Goal: Task Accomplishment & Management: Use online tool/utility

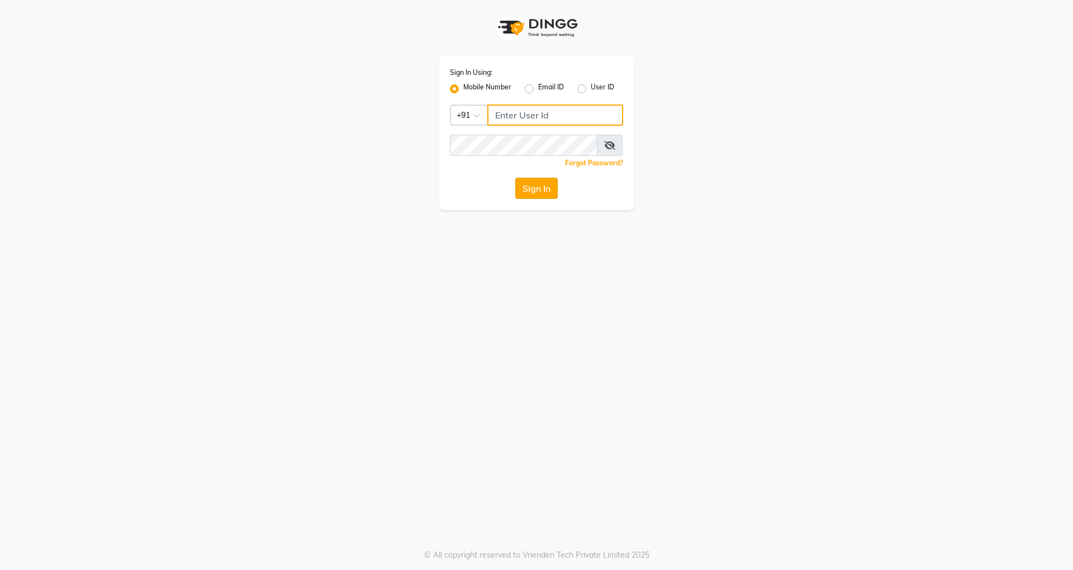
type input "7757092128"
click at [522, 186] on button "Sign In" at bounding box center [536, 188] width 42 height 21
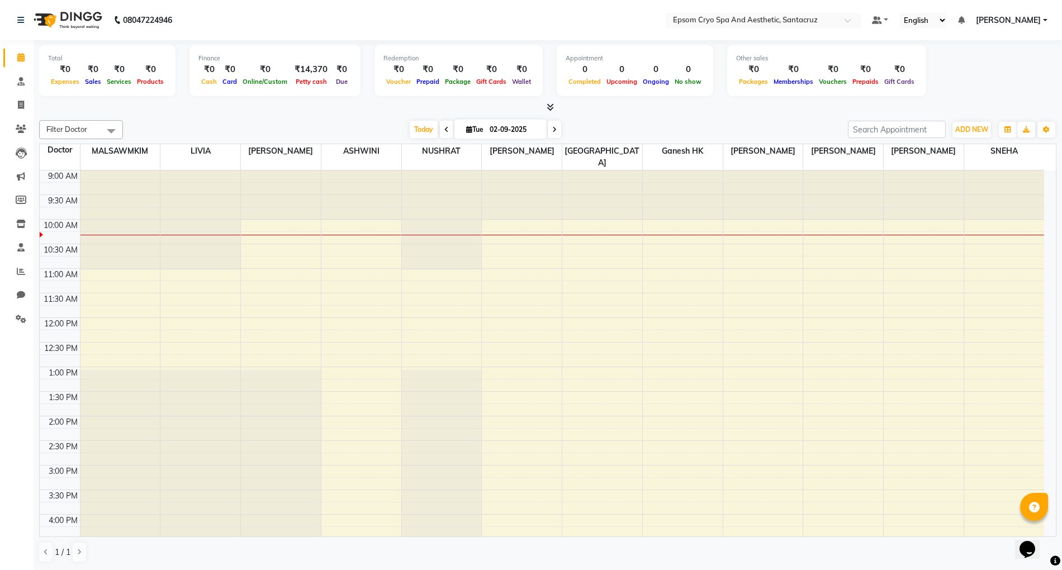
click at [552, 128] on icon at bounding box center [554, 129] width 4 height 7
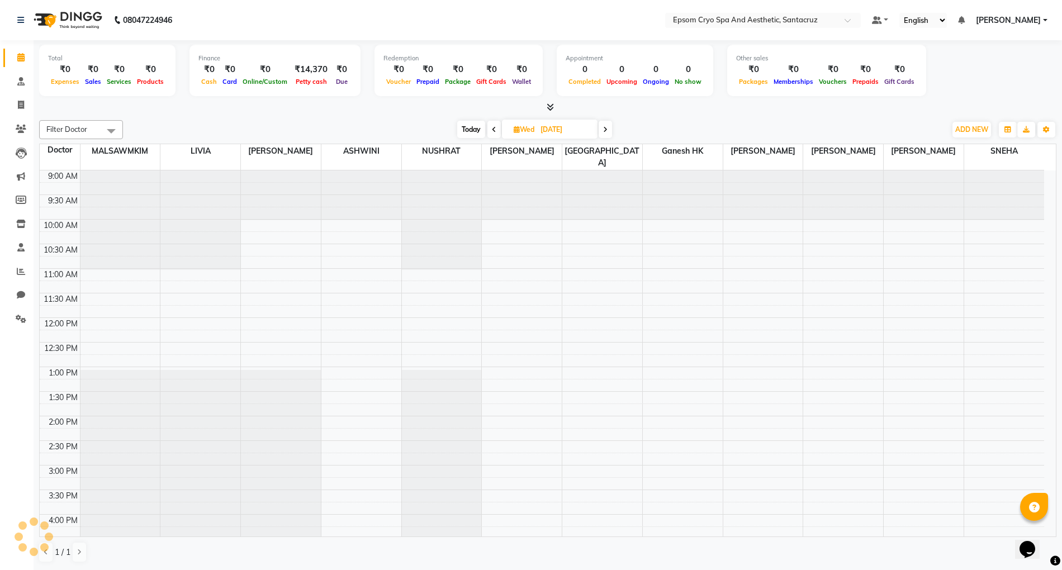
scroll to position [50, 0]
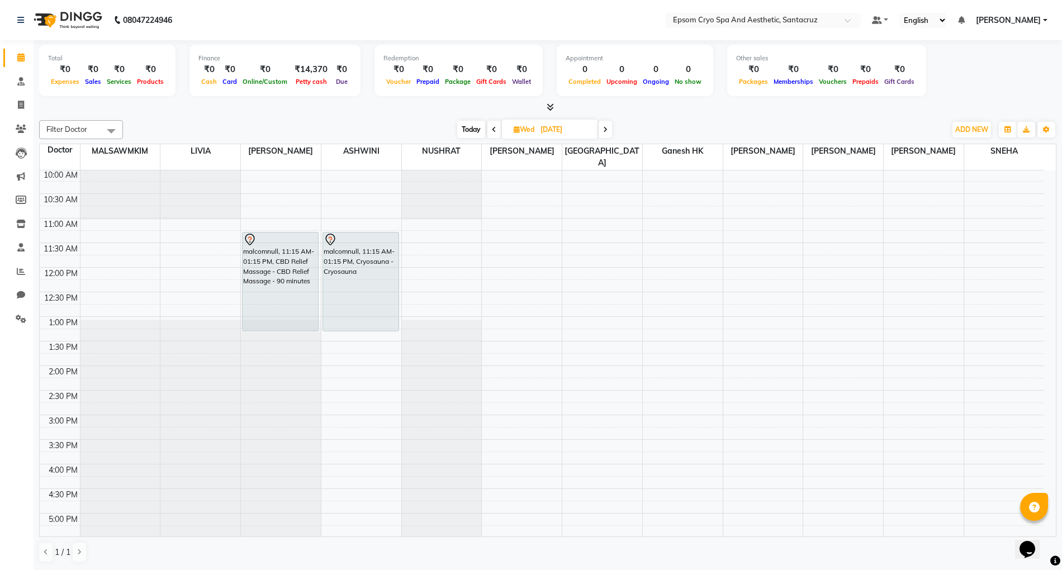
click at [492, 132] on icon at bounding box center [494, 129] width 4 height 7
type input "02-09-2025"
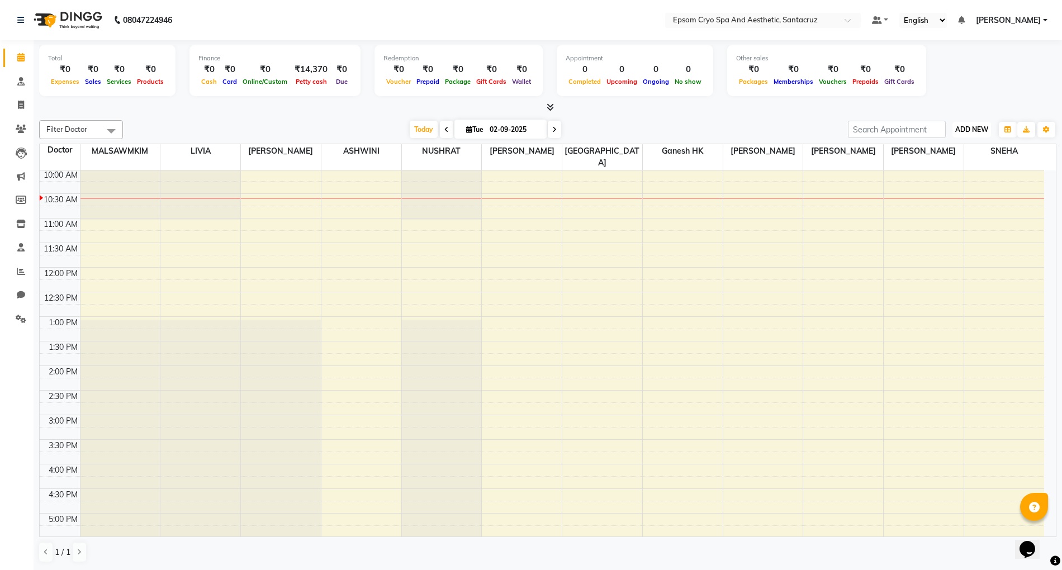
click at [978, 128] on span "ADD NEW" at bounding box center [971, 129] width 33 height 8
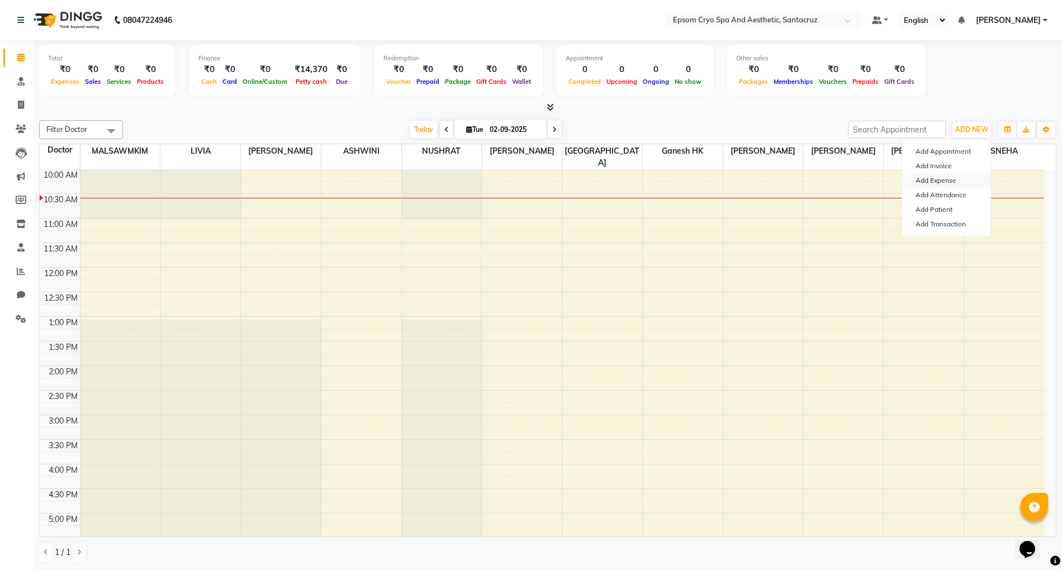
click at [946, 179] on link "Add Expense" at bounding box center [946, 180] width 88 height 15
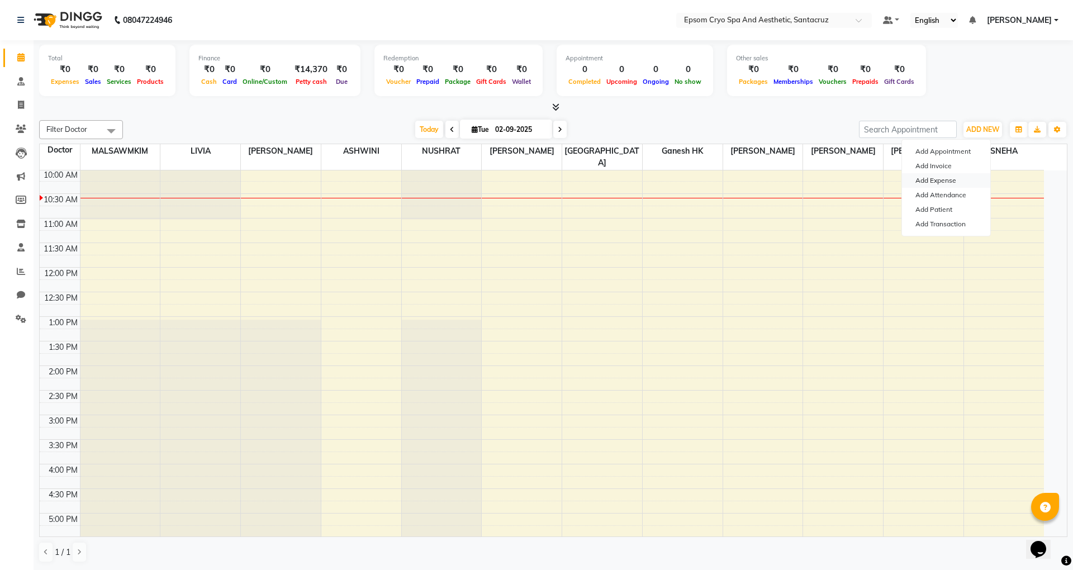
select select "1"
select select "7159"
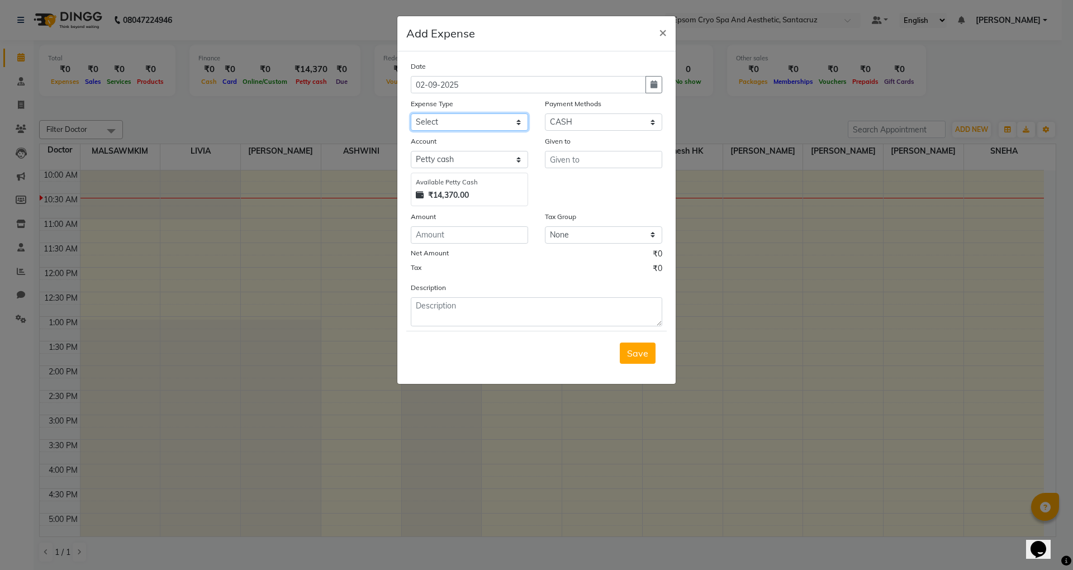
click at [521, 121] on select "Select Advance Salary Bank charges Car maintenance Cash transfer to bank Cash t…" at bounding box center [469, 121] width 117 height 17
select select "10"
click at [411, 113] on select "Select Advance Salary Bank charges Car maintenance Cash transfer to bank Cash t…" at bounding box center [469, 121] width 117 height 17
click at [580, 159] on input "text" at bounding box center [603, 159] width 117 height 17
type input "BMC"
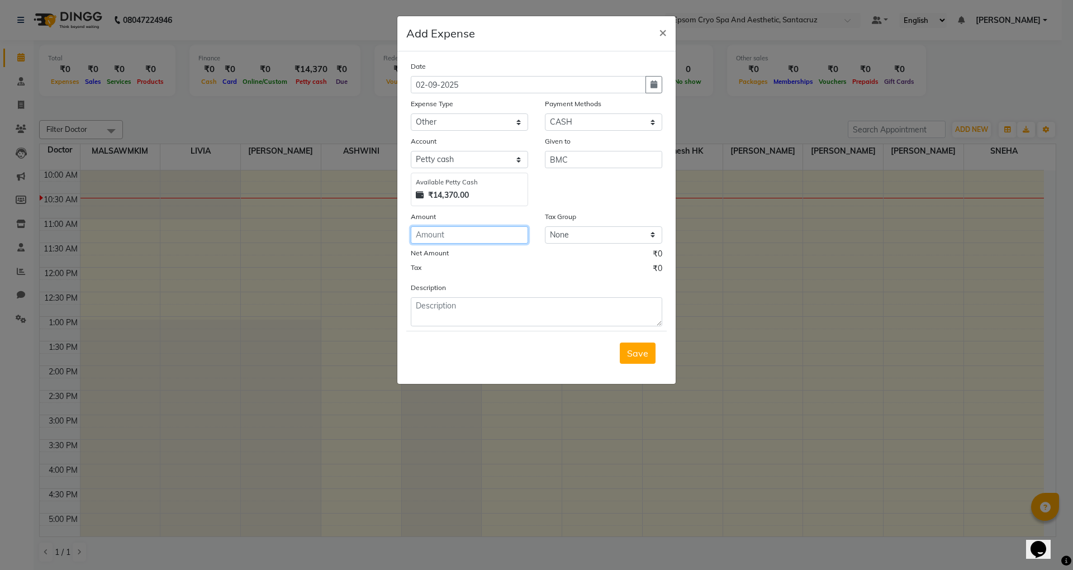
click at [470, 230] on input "number" at bounding box center [469, 234] width 117 height 17
type input "500"
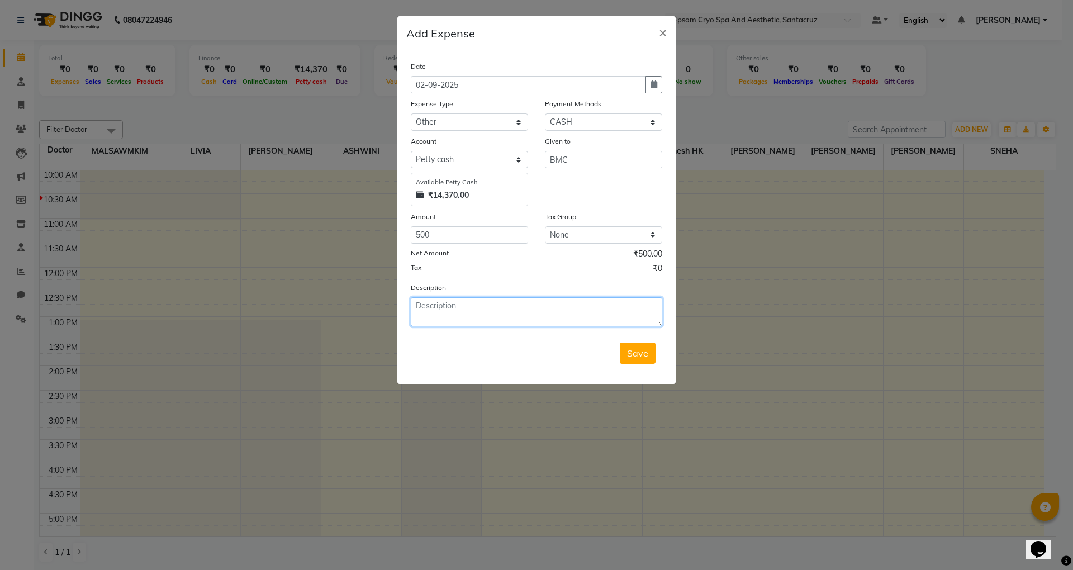
click at [439, 315] on textarea at bounding box center [537, 311] width 252 height 29
type textarea "GIVEN TO BMC VIJAY FOR TAKING OUT WOODS"
click at [646, 349] on span "Save" at bounding box center [637, 353] width 21 height 11
